Goal: Task Accomplishment & Management: Manage account settings

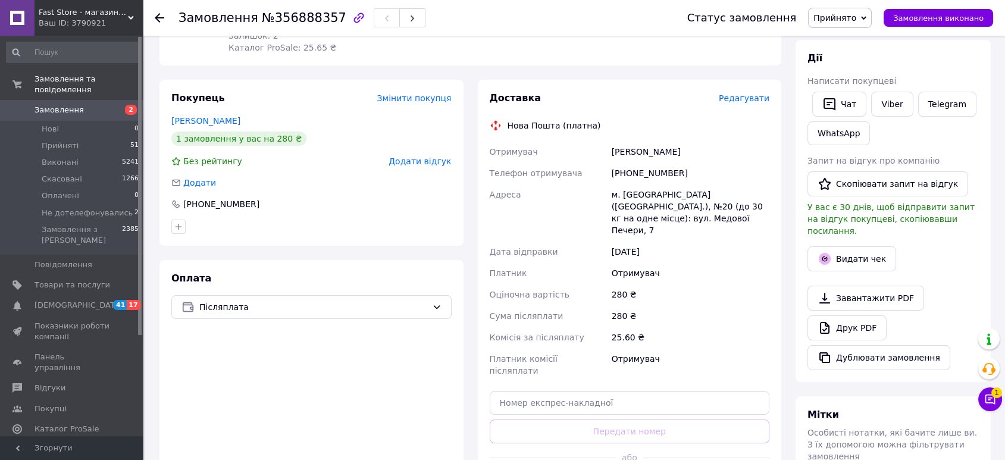
drag, startPoint x: 675, startPoint y: 428, endPoint x: 697, endPoint y: 305, distance: 125.1
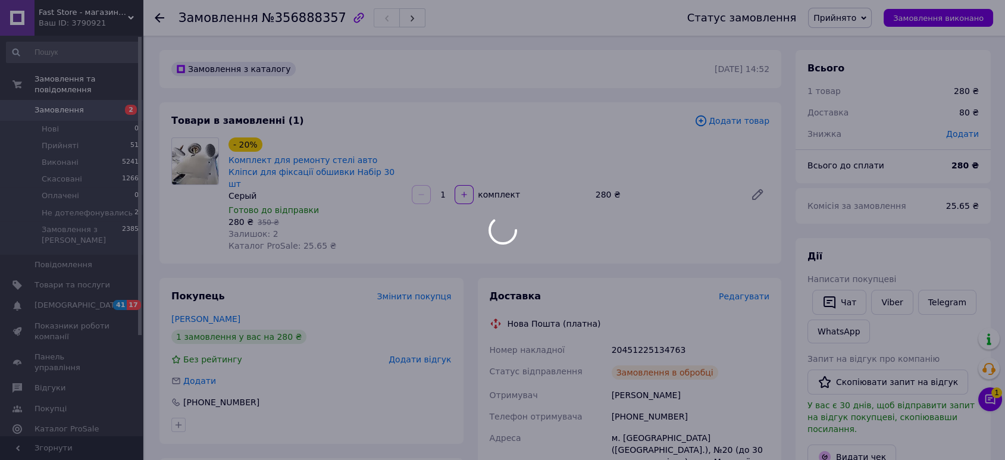
click at [639, 332] on div at bounding box center [502, 230] width 1005 height 460
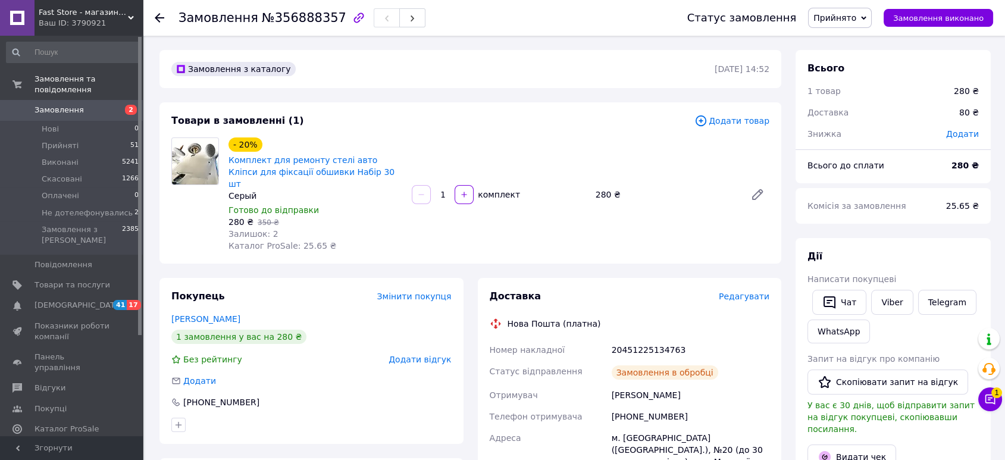
click at [655, 361] on div "Замовлення в обробці" at bounding box center [690, 373] width 162 height 24
click at [656, 339] on div "20451225134763" at bounding box center [690, 349] width 162 height 21
drag, startPoint x: 656, startPoint y: 337, endPoint x: 650, endPoint y: 337, distance: 6.6
click at [654, 339] on div "20451225134763" at bounding box center [690, 349] width 162 height 21
copy div "20451225134763"
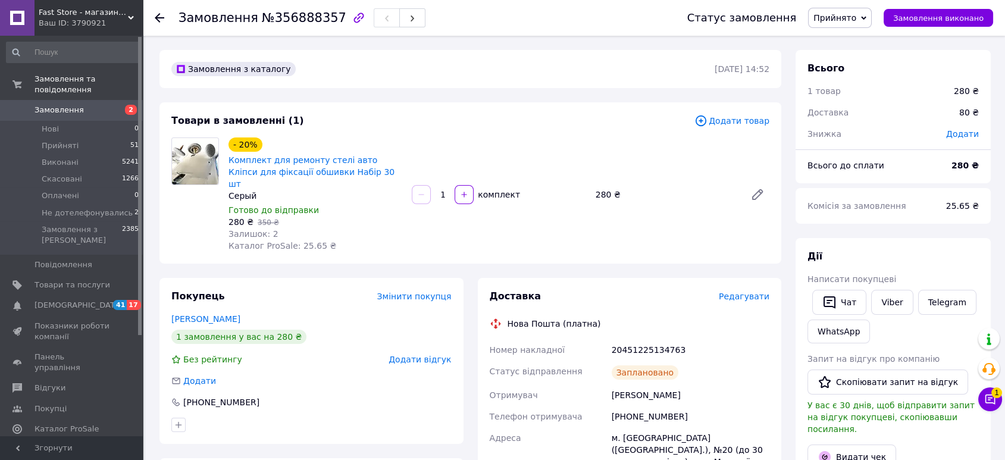
click at [296, 17] on span "№356888357" at bounding box center [304, 18] width 84 height 14
copy span "356888357"
click at [296, 17] on span "№356888357" at bounding box center [304, 18] width 84 height 14
drag, startPoint x: 602, startPoint y: 387, endPoint x: 716, endPoint y: 387, distance: 113.6
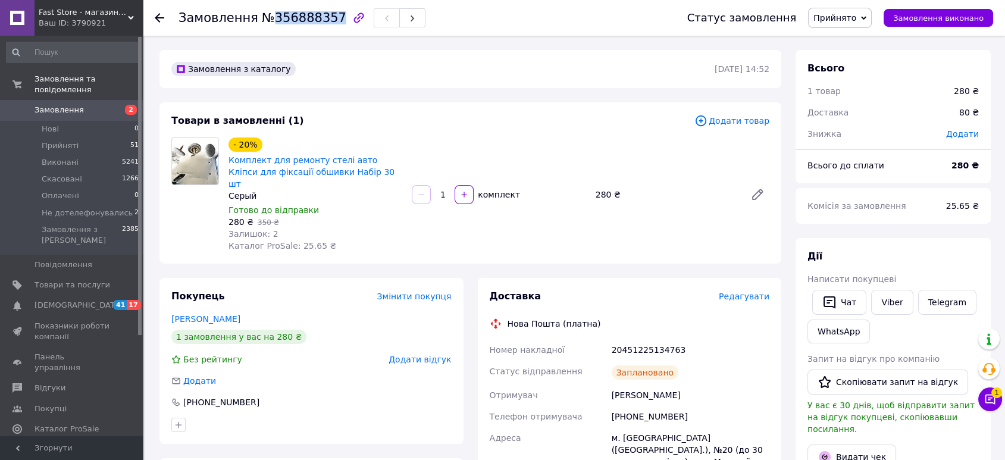
copy div "Отримувач Цибульський Руслан"
click at [641, 406] on div "+380932690230" at bounding box center [690, 416] width 162 height 21
copy div "380932690230"
click at [651, 339] on div "20451225134763" at bounding box center [690, 349] width 162 height 21
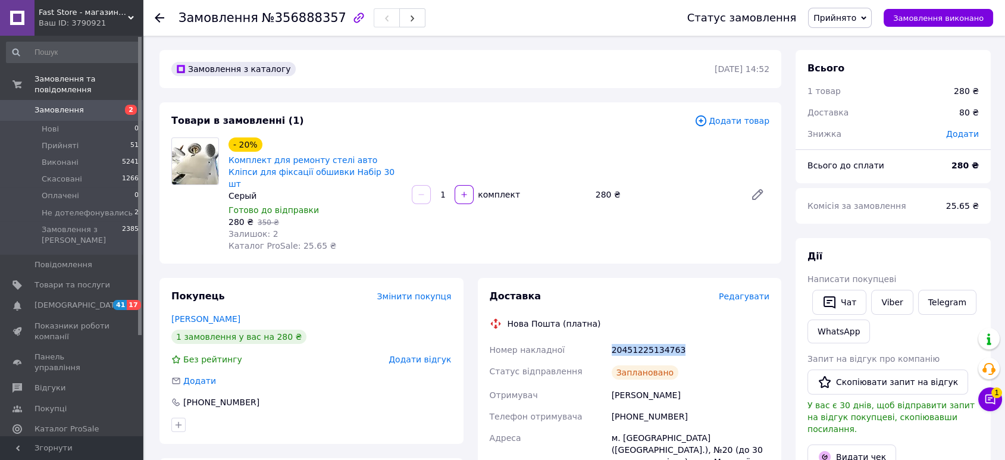
click at [651, 339] on div "20451225134763" at bounding box center [690, 349] width 162 height 21
copy div "20451225134763"
click at [856, 447] on button "Видати чек" at bounding box center [851, 456] width 89 height 25
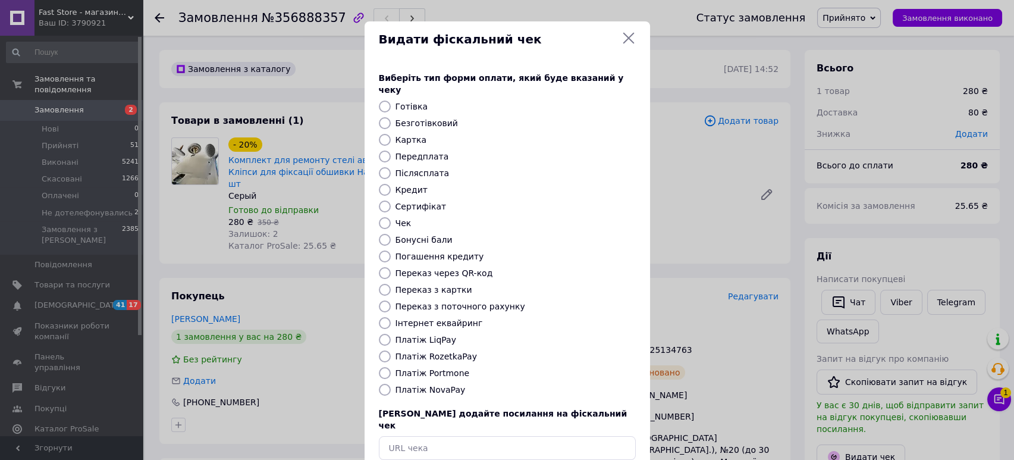
click at [425, 385] on label "Платіж NovaPay" at bounding box center [431, 390] width 70 height 10
click at [391, 384] on input "Платіж NovaPay" at bounding box center [385, 390] width 12 height 12
radio input "true"
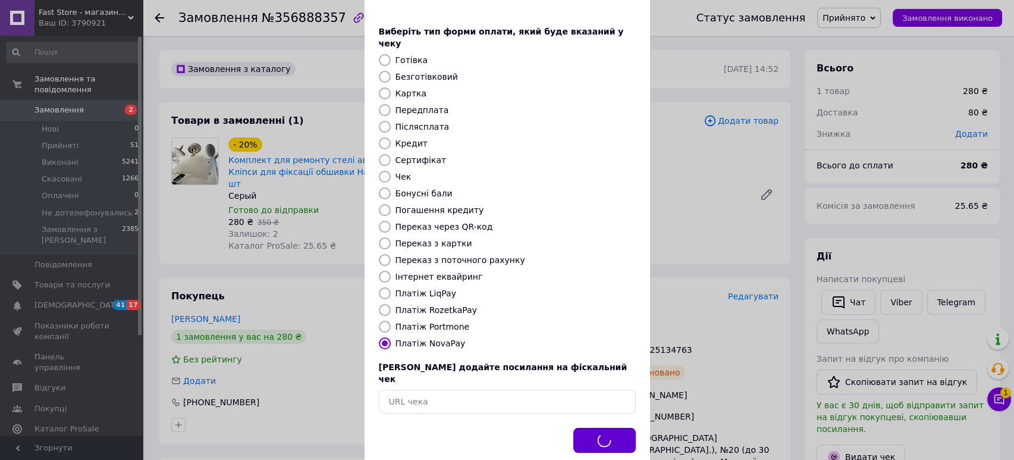
scroll to position [51, 0]
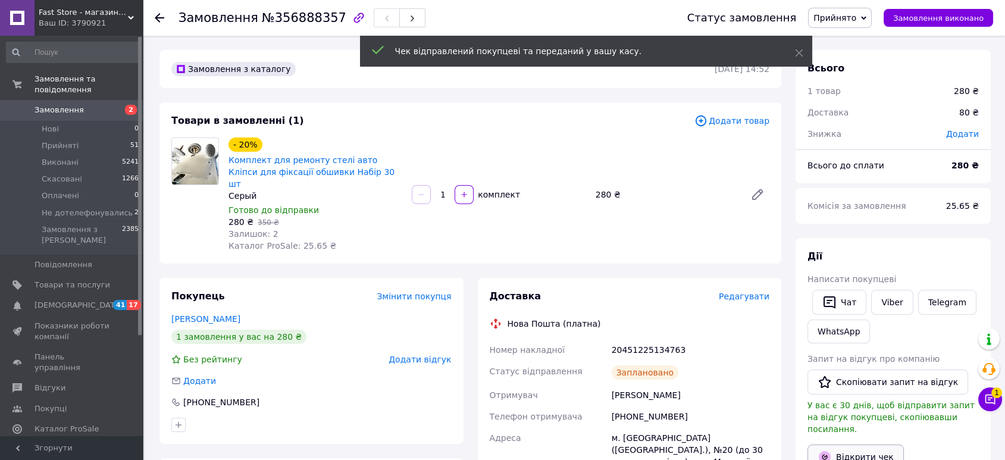
click at [842, 450] on link "Відкрити чек" at bounding box center [855, 456] width 96 height 25
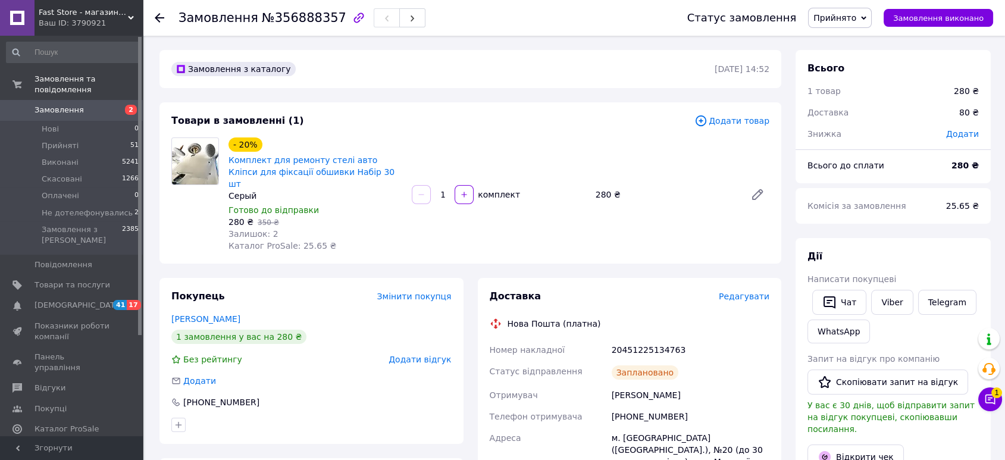
click at [99, 105] on span "Замовлення" at bounding box center [73, 110] width 76 height 11
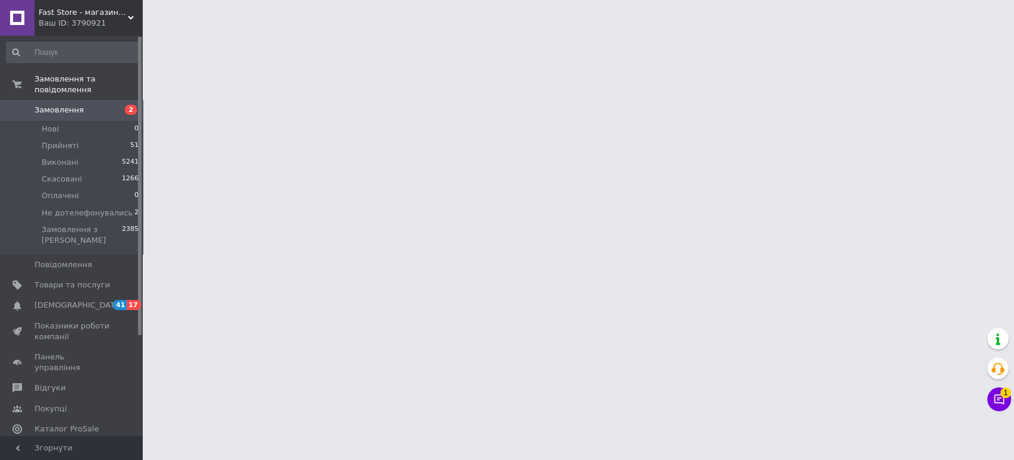
click at [129, 20] on icon at bounding box center [131, 18] width 6 height 6
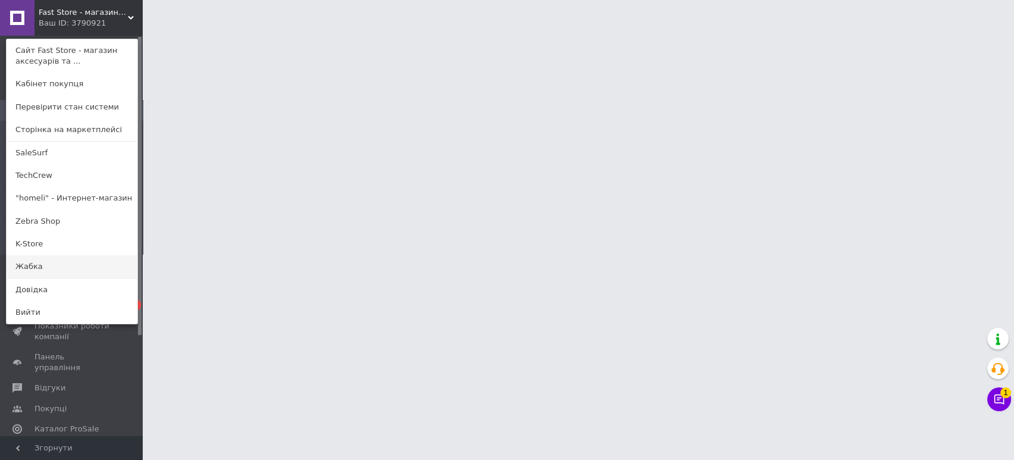
click at [81, 277] on link "Жабка" at bounding box center [72, 266] width 131 height 23
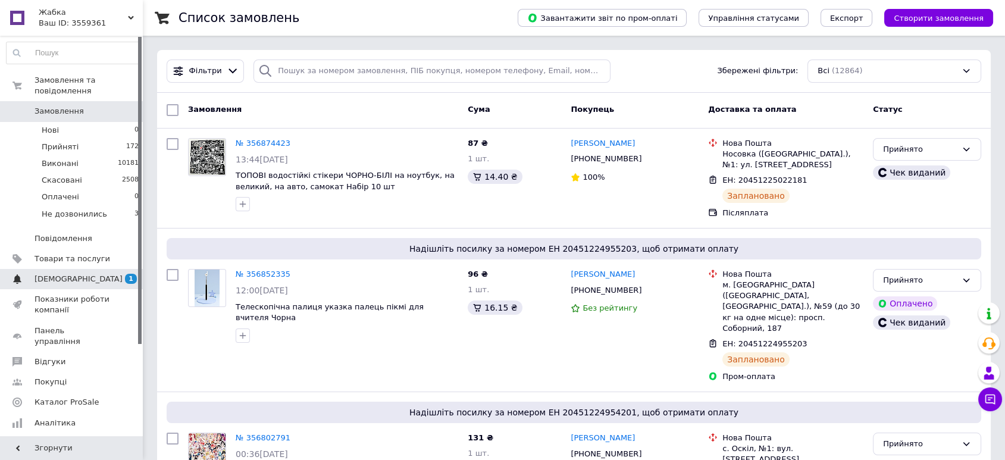
click at [87, 269] on link "Сповіщення 1 0" at bounding box center [73, 279] width 146 height 20
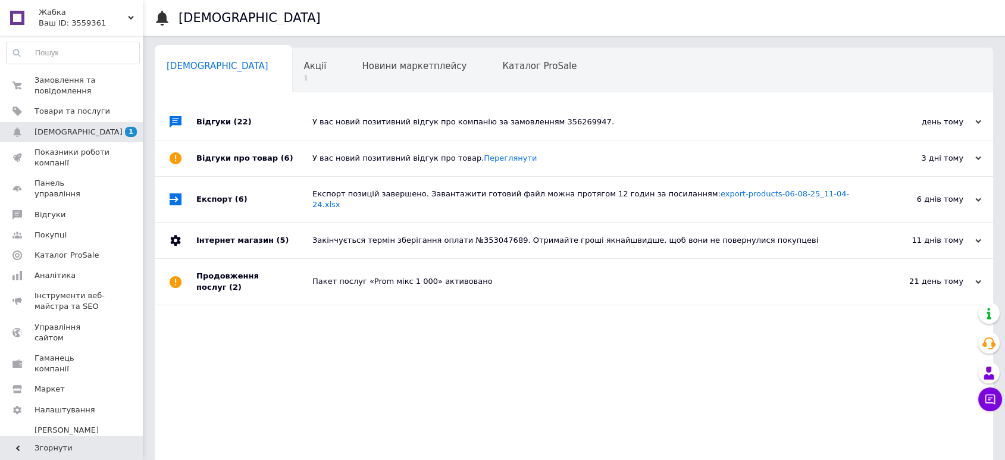
click at [245, 42] on div "Сповіщення Сповіщення 0 Акції 1 Новини маркетплейсу 0 Каталог ProSale 0 Навчанн…" at bounding box center [574, 239] width 862 height 479
click at [292, 54] on div "Акції 1" at bounding box center [321, 70] width 58 height 45
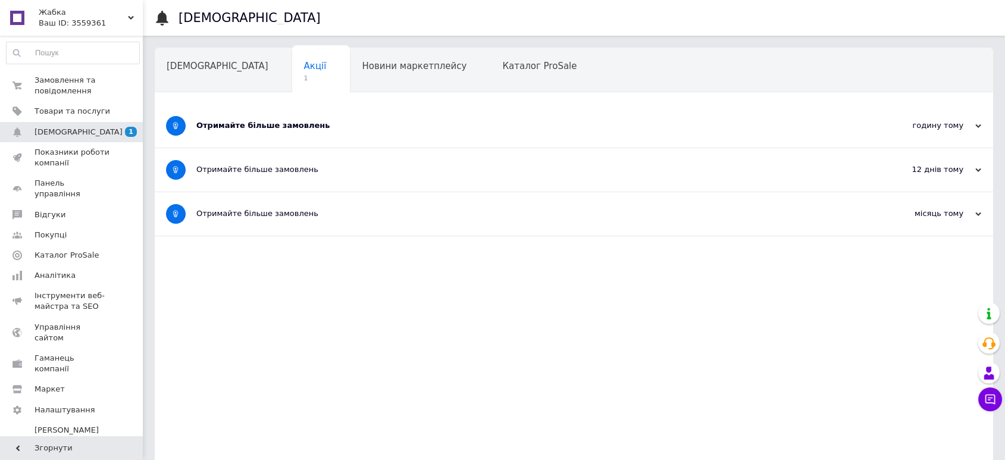
click at [328, 124] on div "Отримайте більше замовлень" at bounding box center [529, 125] width 666 height 11
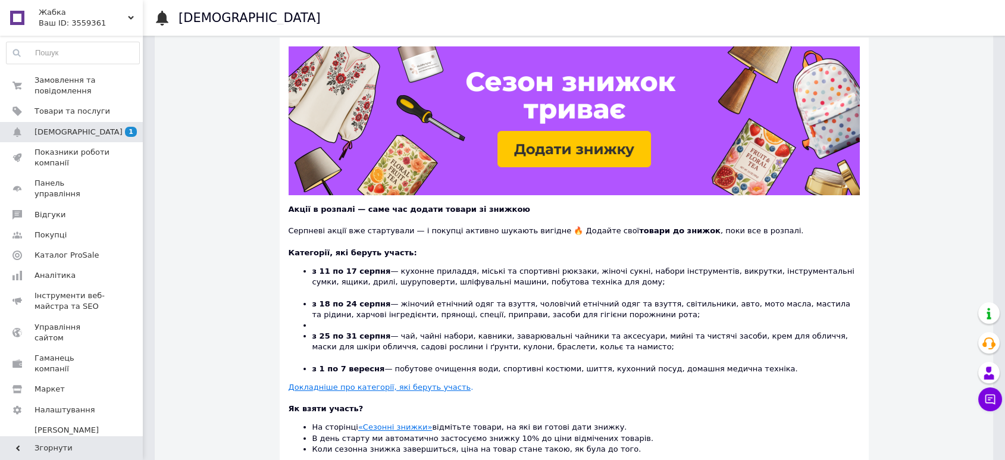
scroll to position [132, 0]
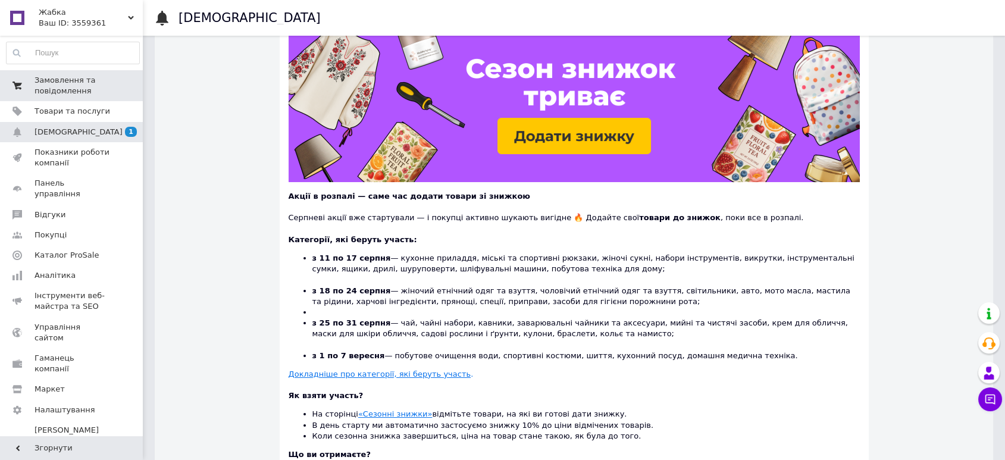
click at [87, 81] on span "Замовлення та повідомлення" at bounding box center [73, 85] width 76 height 21
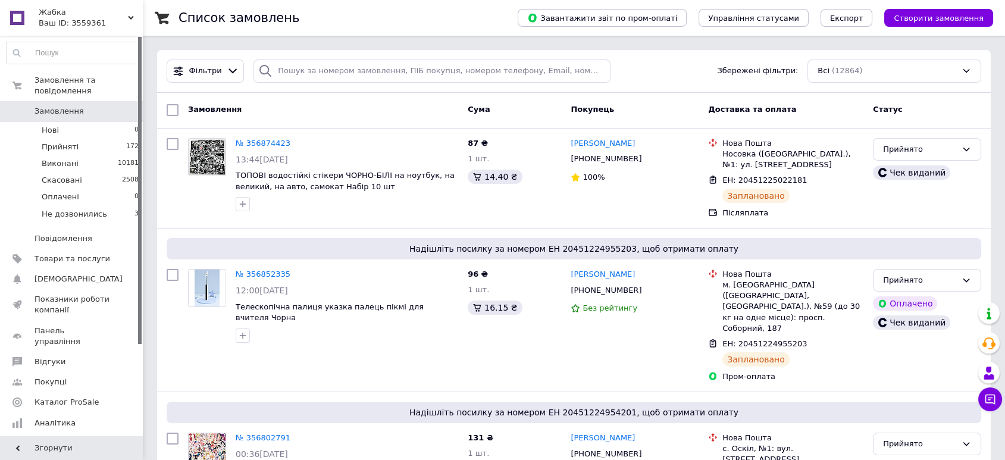
click at [115, 12] on span "Жабка" at bounding box center [83, 12] width 89 height 11
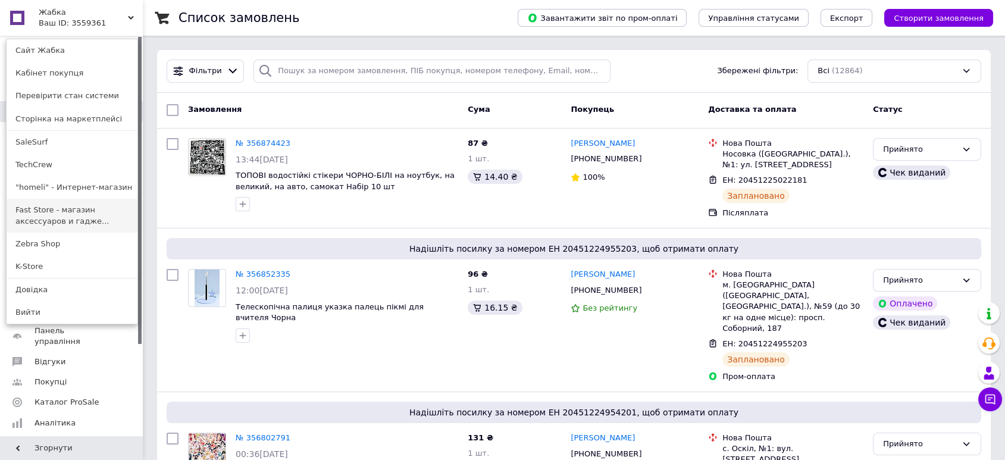
click at [97, 212] on link "Fast Store - магазин аксессуаров и гадже..." at bounding box center [72, 215] width 131 height 33
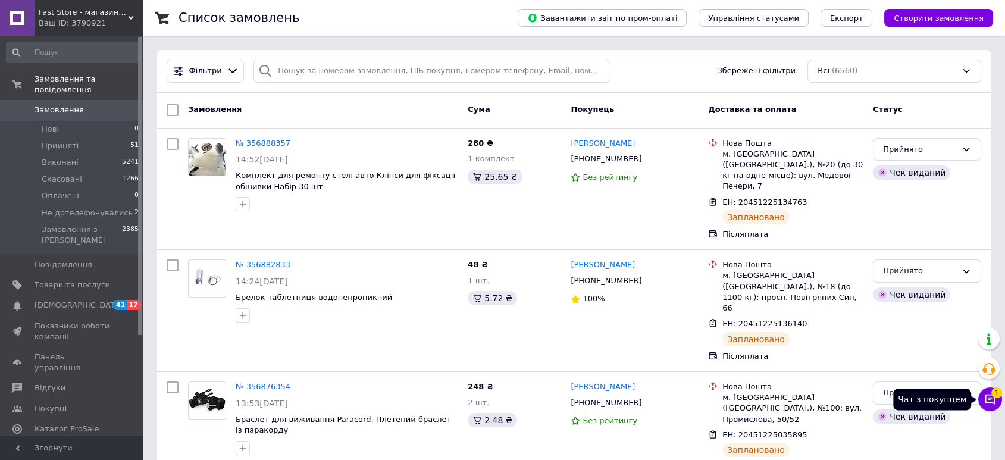
click at [981, 401] on button "Чат з покупцем 1" at bounding box center [990, 399] width 24 height 24
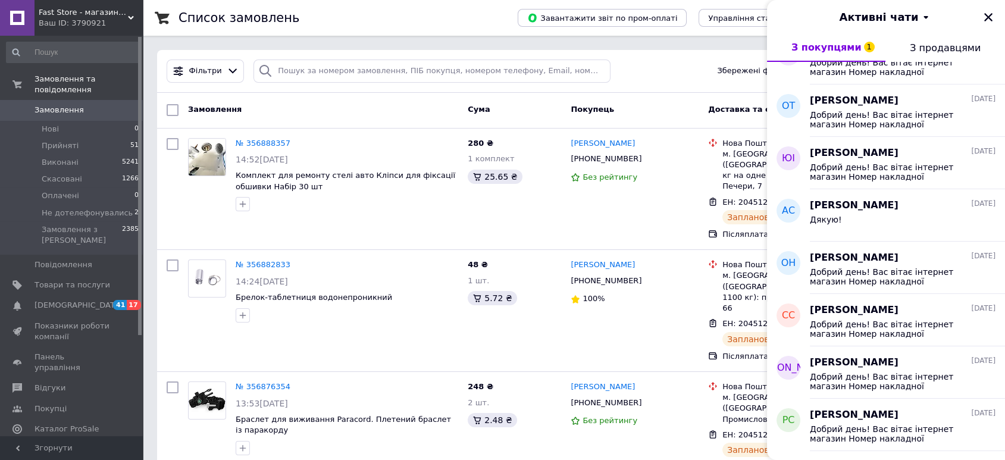
scroll to position [649, 0]
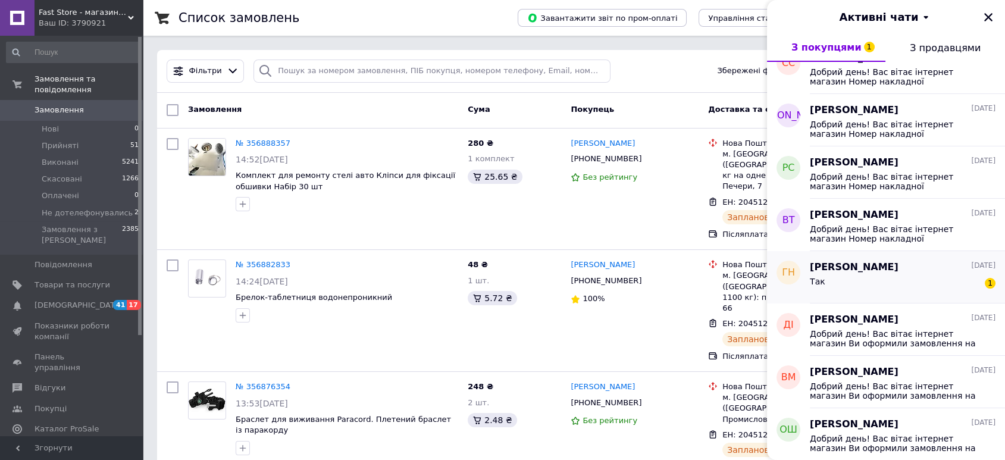
click at [942, 290] on div "Так 1" at bounding box center [903, 283] width 186 height 19
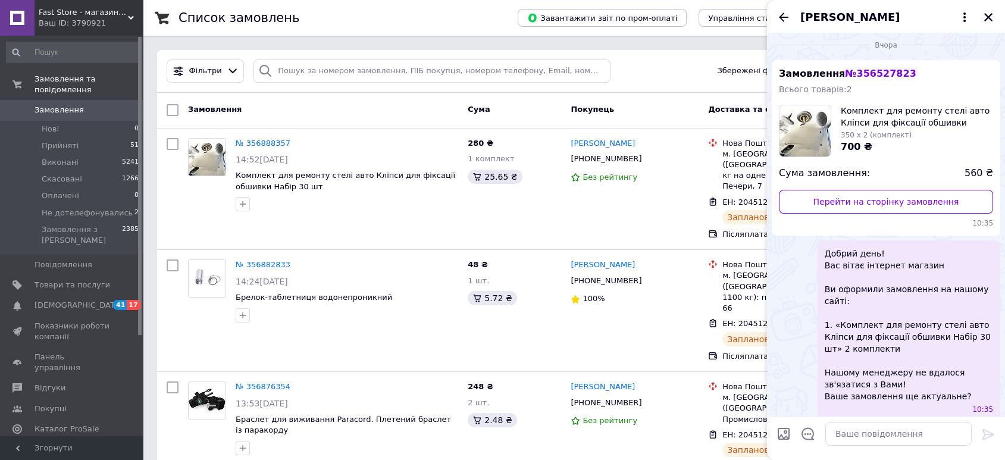
scroll to position [0, 0]
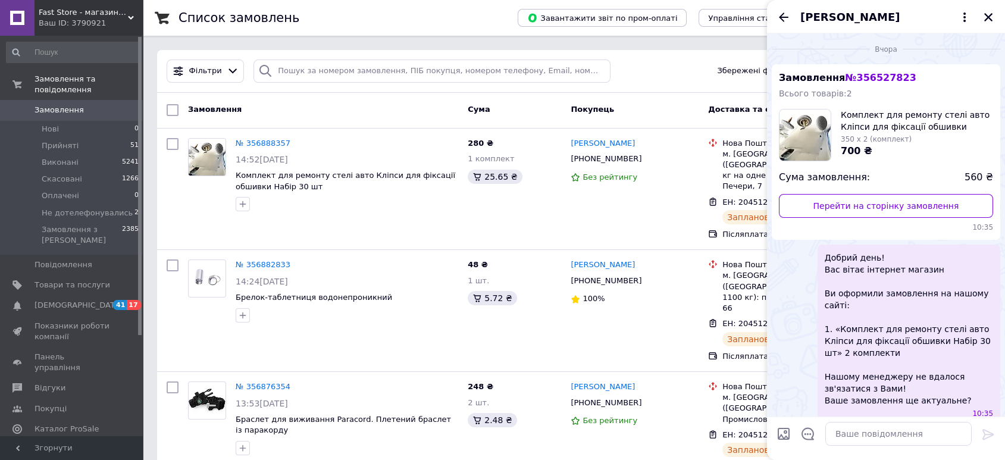
click at [882, 23] on span "Григорій Никитенко" at bounding box center [849, 17] width 99 height 15
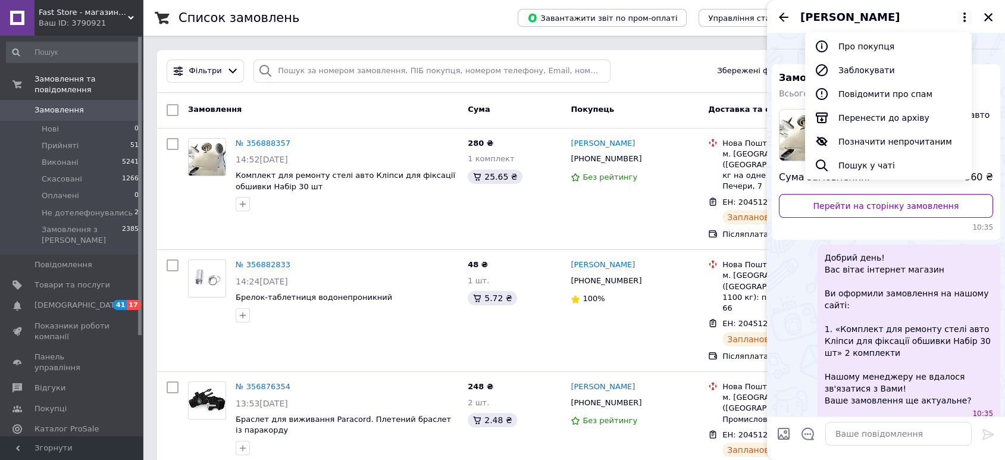
click at [886, 43] on button "Про покупця" at bounding box center [888, 47] width 167 height 24
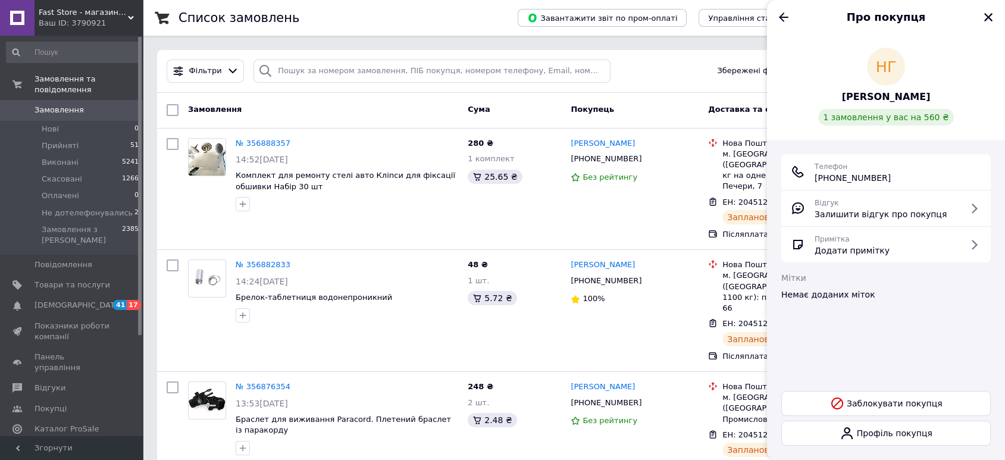
click at [877, 95] on span "[PERSON_NAME]" at bounding box center [886, 97] width 89 height 14
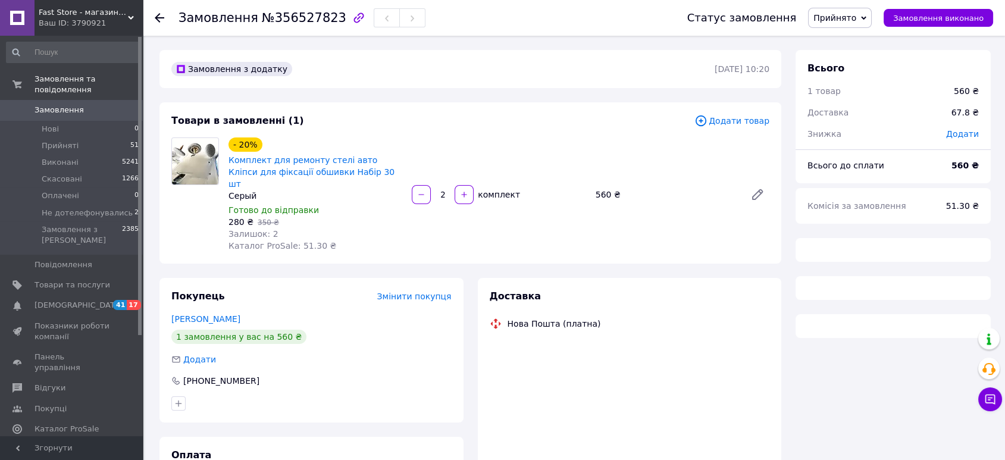
click at [196, 179] on img at bounding box center [195, 161] width 46 height 46
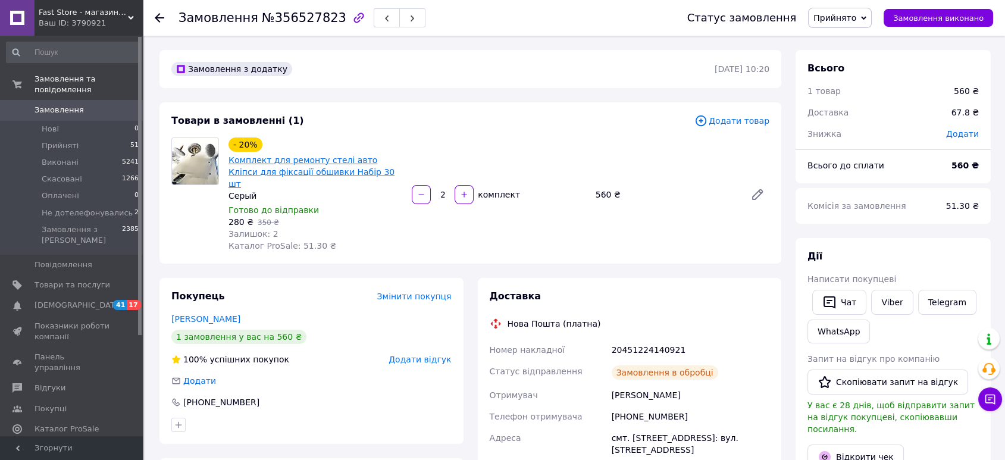
click at [270, 170] on link "Комплект для ремонту стелі авто Кліпси для фіксації обшивки Набір 30 шт" at bounding box center [311, 171] width 166 height 33
